Goal: Task Accomplishment & Management: Complete application form

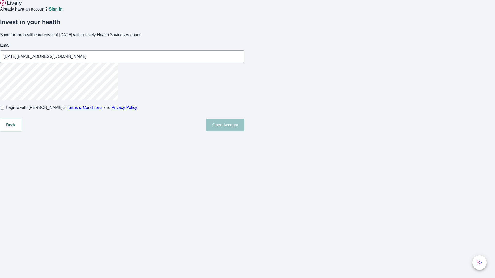
click at [4, 110] on input "I agree with Lively’s Terms & Conditions and Privacy Policy" at bounding box center [2, 108] width 4 height 4
checkbox input "true"
click at [244, 131] on button "Open Account" at bounding box center [225, 125] width 38 height 12
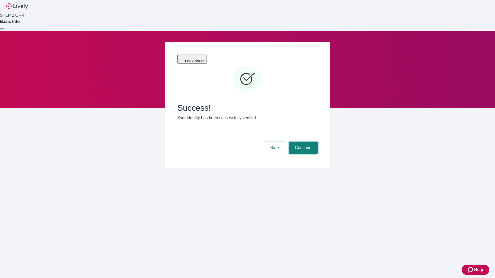
click at [302, 142] on button "Continue" at bounding box center [303, 148] width 29 height 12
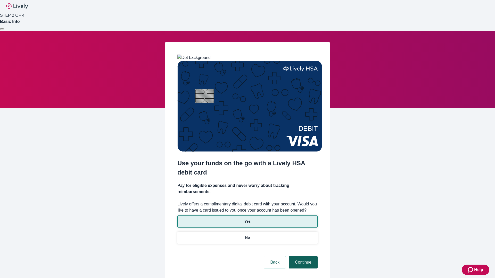
click at [247, 235] on p "No" at bounding box center [247, 237] width 5 height 5
click at [302, 256] on button "Continue" at bounding box center [303, 262] width 29 height 12
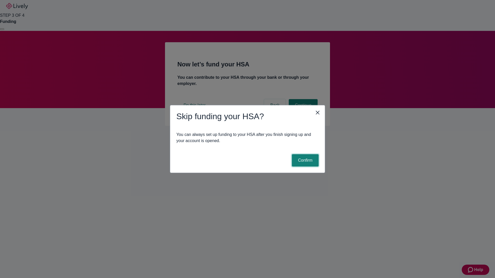
click at [304, 161] on button "Confirm" at bounding box center [305, 160] width 27 height 12
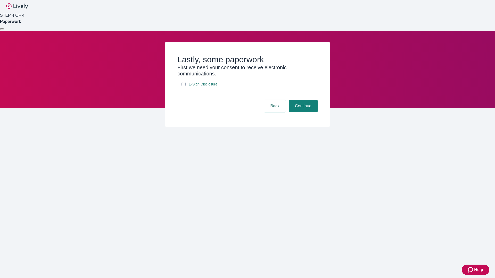
click at [183, 86] on input "E-Sign Disclosure" at bounding box center [183, 84] width 4 height 4
checkbox input "true"
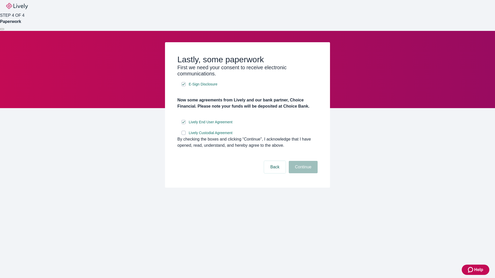
click at [183, 135] on input "Lively Custodial Agreement" at bounding box center [183, 133] width 4 height 4
checkbox input "true"
click at [302, 173] on button "Continue" at bounding box center [303, 167] width 29 height 12
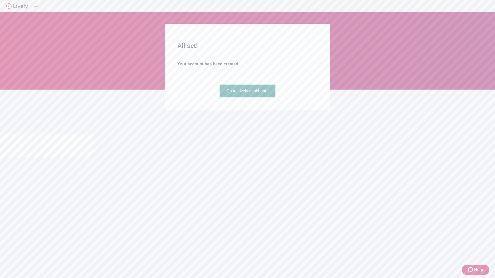
click at [247, 97] on link "Go to Lively dashboard" at bounding box center [247, 91] width 55 height 12
